Goal: Information Seeking & Learning: Learn about a topic

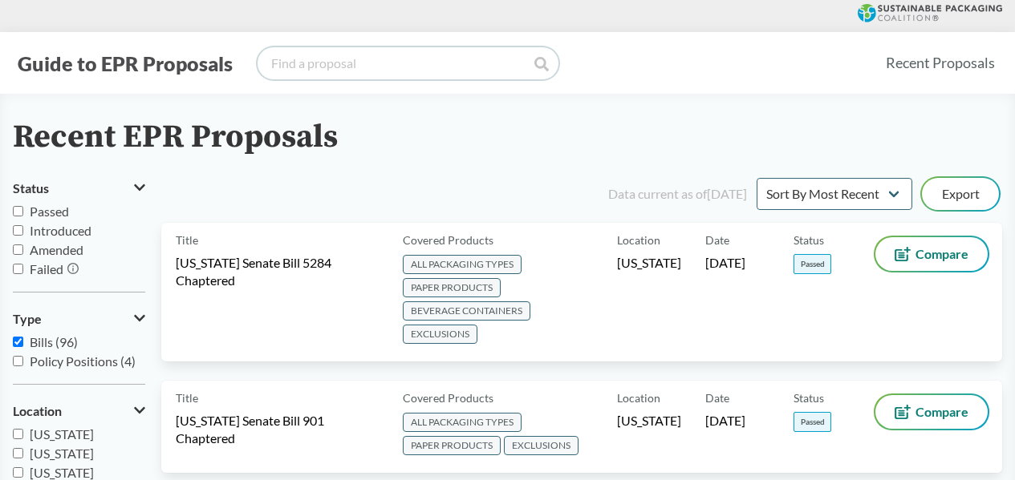
click at [304, 69] on input "search" at bounding box center [407, 63] width 301 height 32
type input "[US_STATE]"
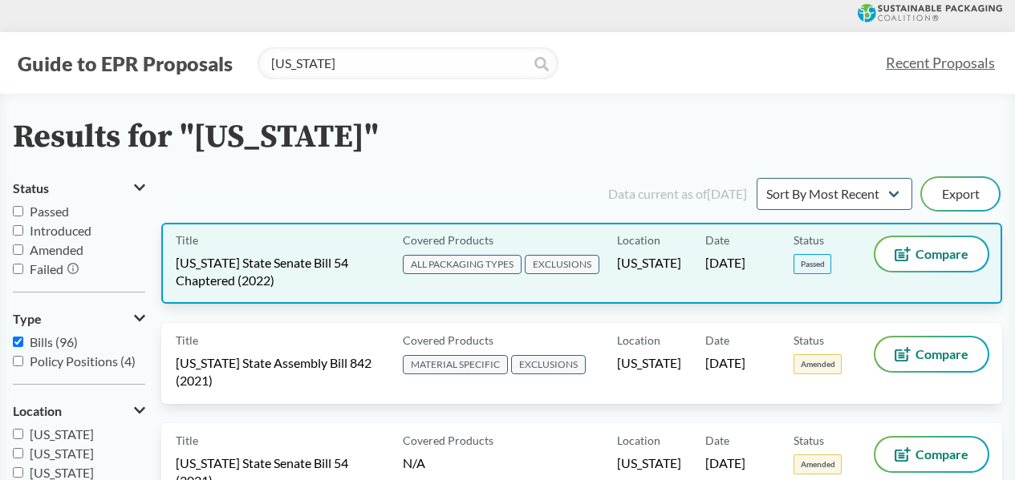
click at [290, 283] on span "[US_STATE] State Senate Bill 54 Chaptered (2022)" at bounding box center [280, 271] width 208 height 35
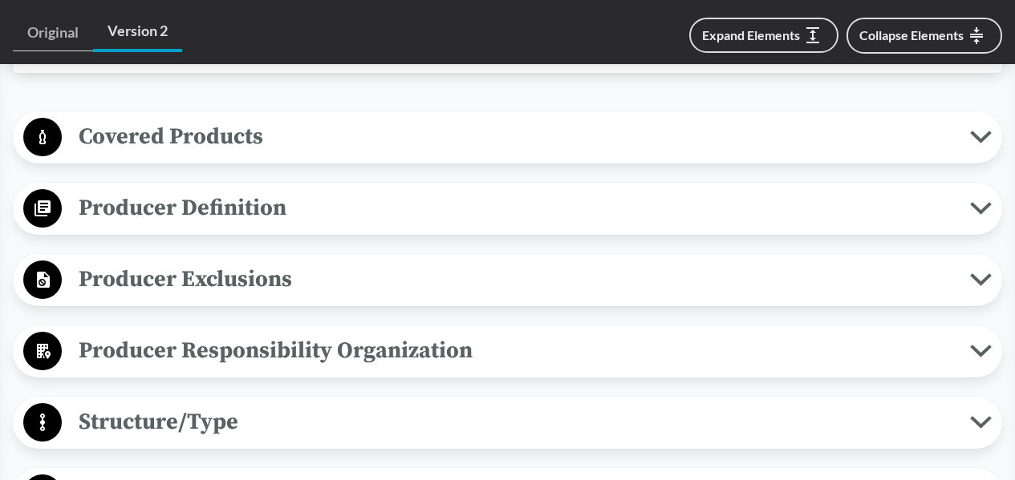
scroll to position [882, 0]
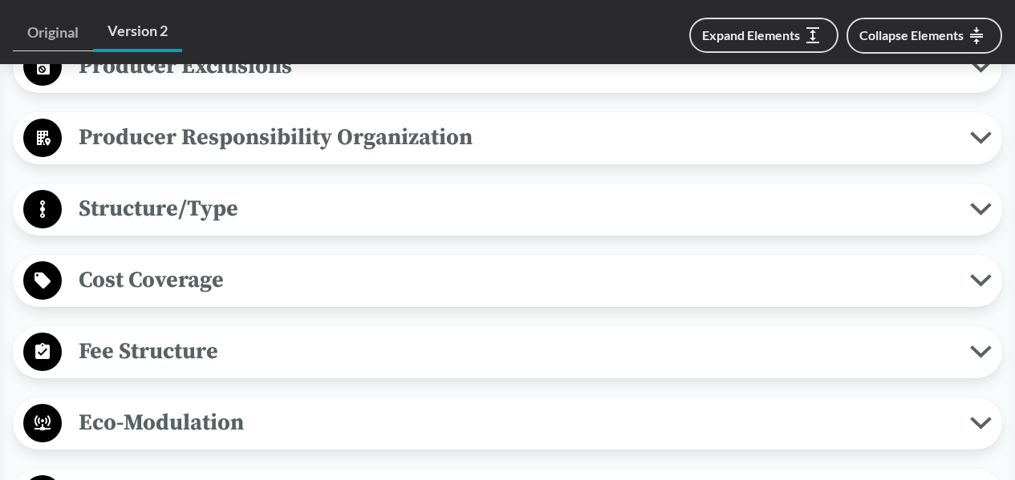
click at [207, 417] on span "Eco-Modulation" at bounding box center [516, 423] width 908 height 36
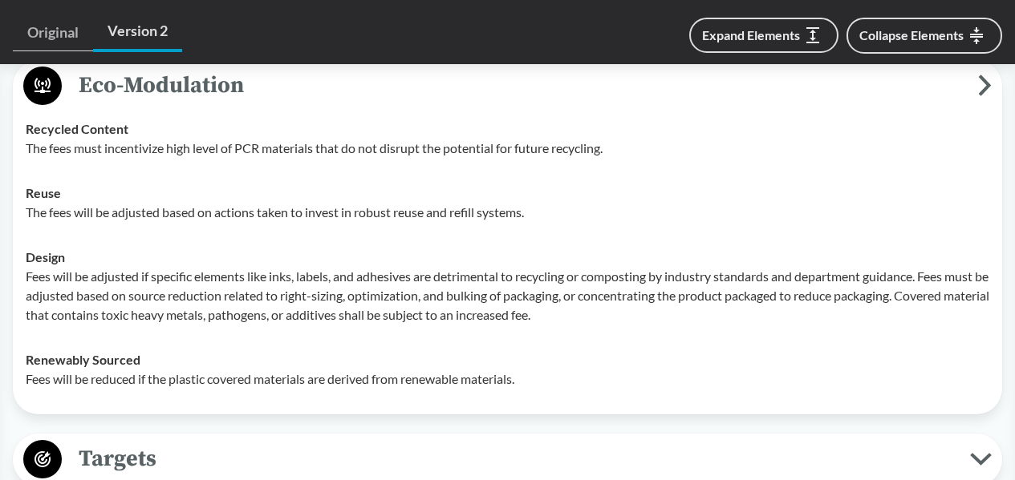
scroll to position [1203, 0]
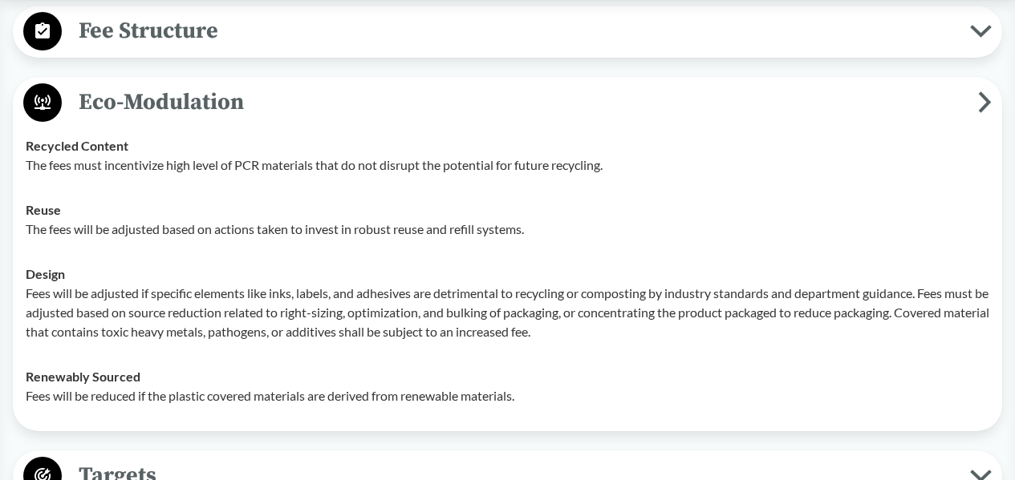
type input "[US_STATE]"
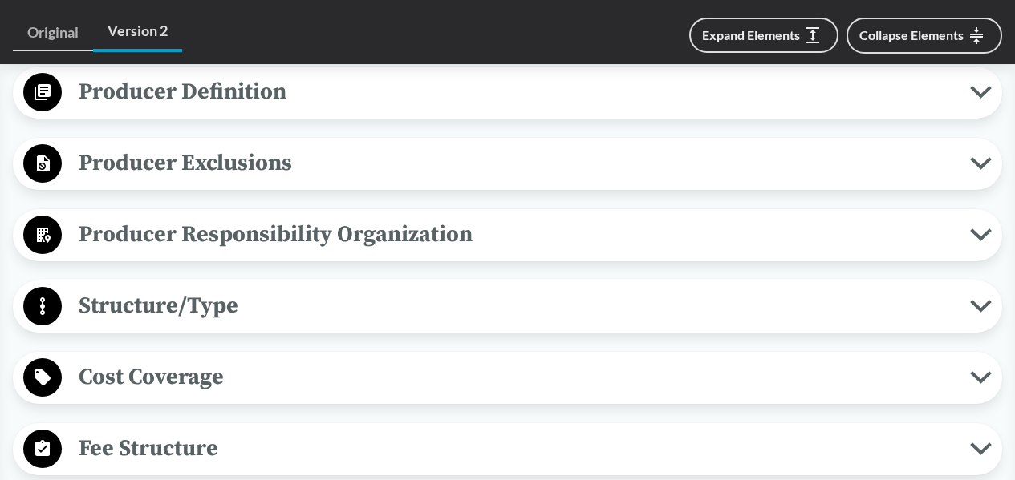
scroll to position [882, 0]
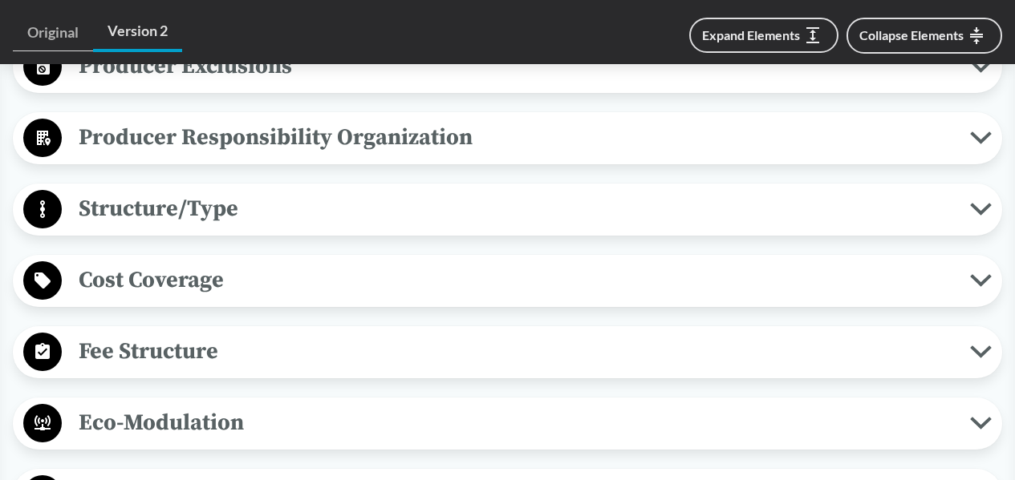
click at [225, 420] on span "Eco-Modulation" at bounding box center [516, 423] width 908 height 36
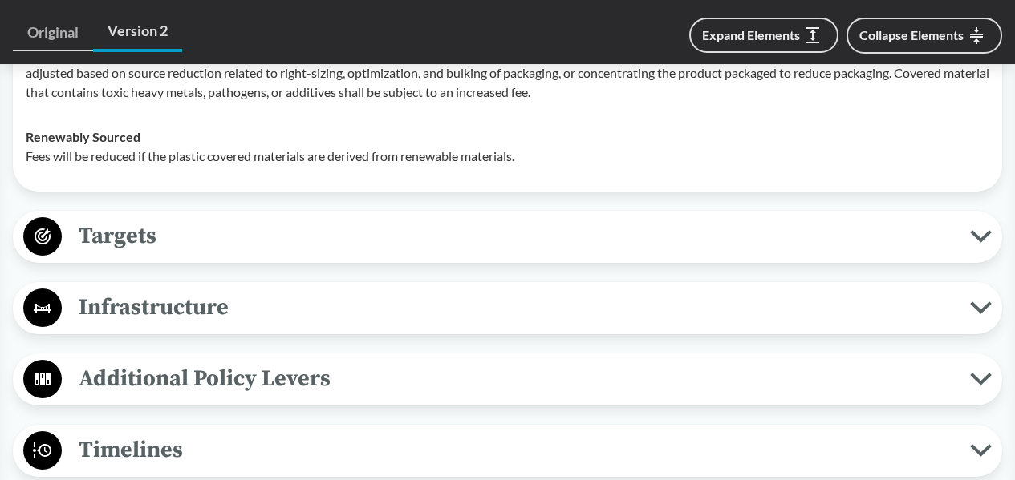
scroll to position [1444, 0]
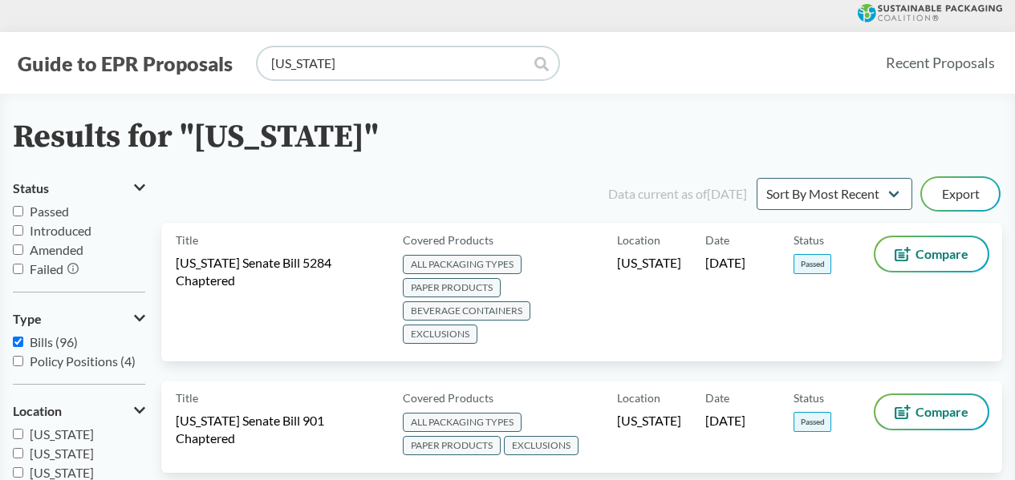
drag, startPoint x: 346, startPoint y: 69, endPoint x: 275, endPoint y: 69, distance: 70.6
click at [275, 69] on input "[US_STATE]" at bounding box center [407, 63] width 301 height 32
type input "[US_STATE]"
